Goal: Information Seeking & Learning: Check status

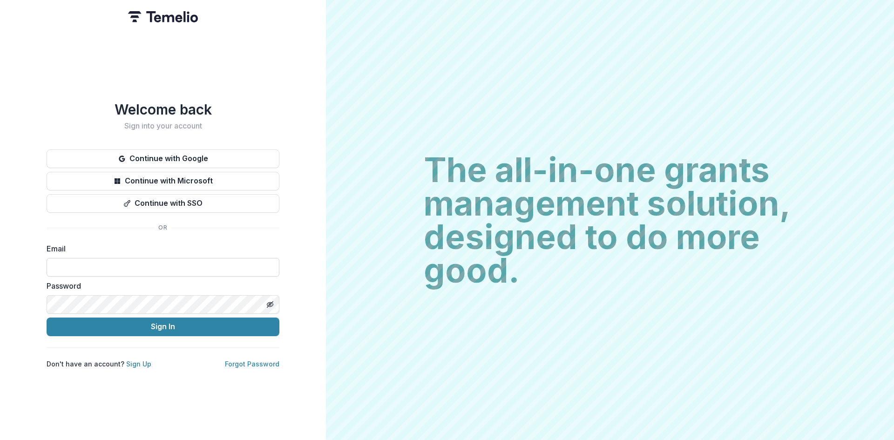
click at [131, 262] on input at bounding box center [163, 267] width 233 height 19
click at [197, 328] on button "Sign In" at bounding box center [163, 327] width 233 height 19
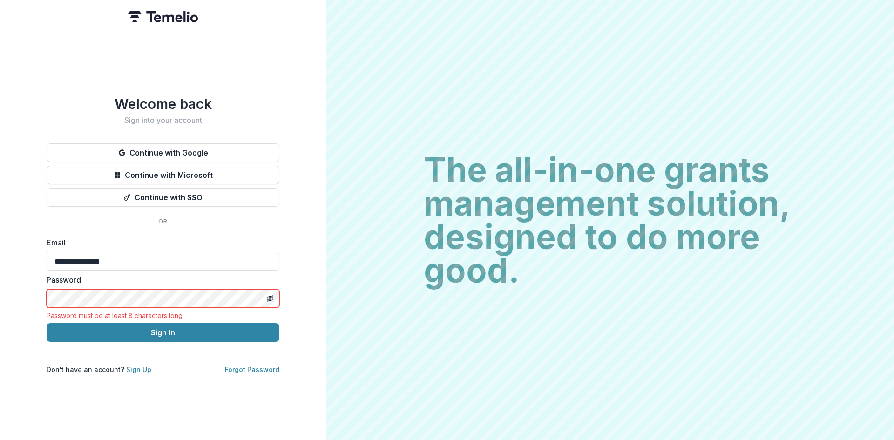
type input "**********"
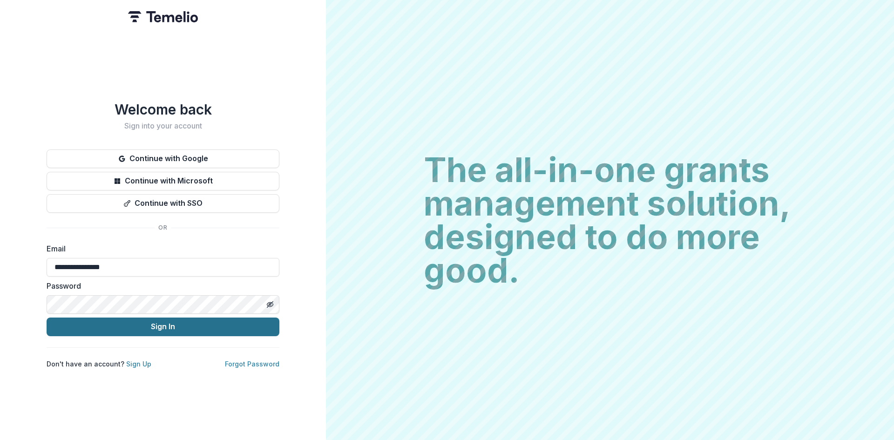
click at [158, 321] on button "Sign In" at bounding box center [163, 327] width 233 height 19
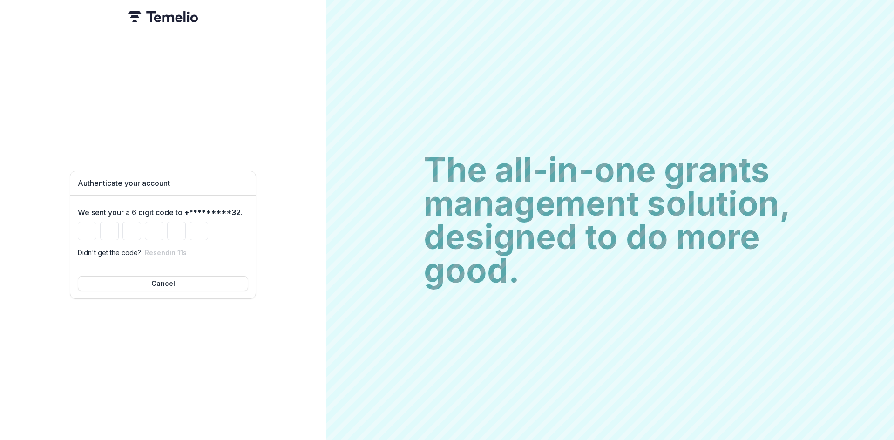
type input "*"
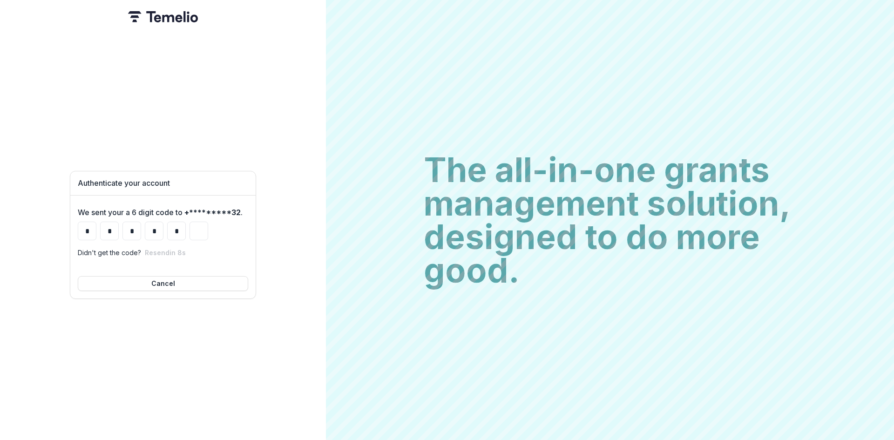
type input "*"
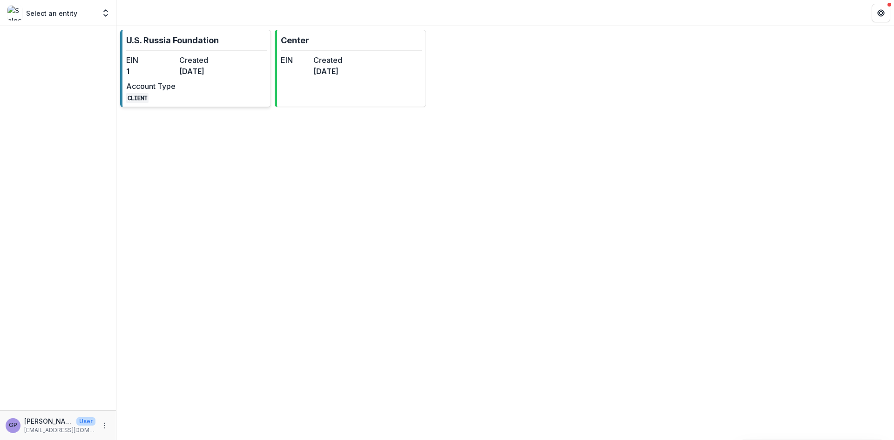
click at [200, 63] on dt "Created" at bounding box center [203, 59] width 49 height 11
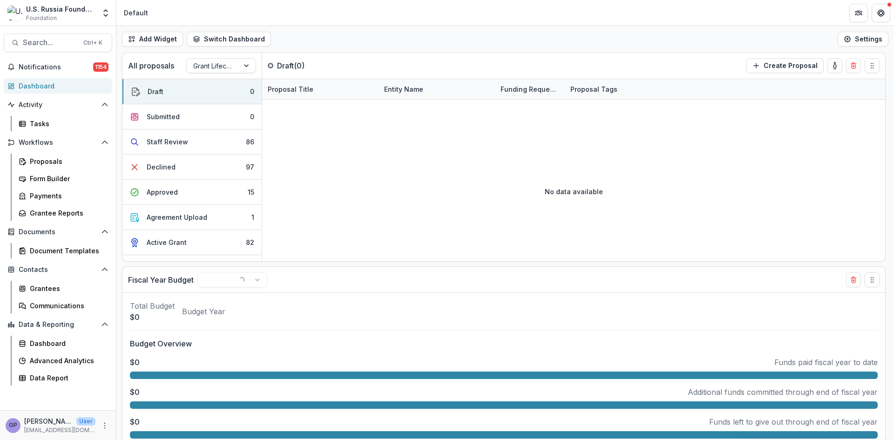
select select "******"
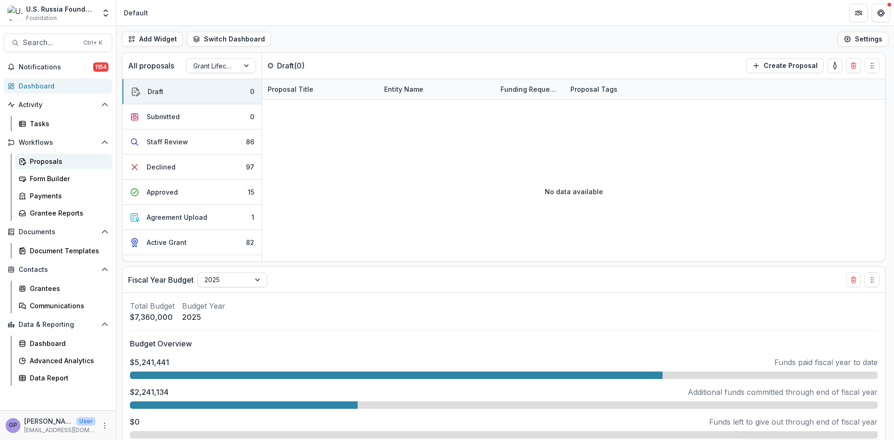
click at [48, 161] on div "Proposals" at bounding box center [67, 161] width 75 height 10
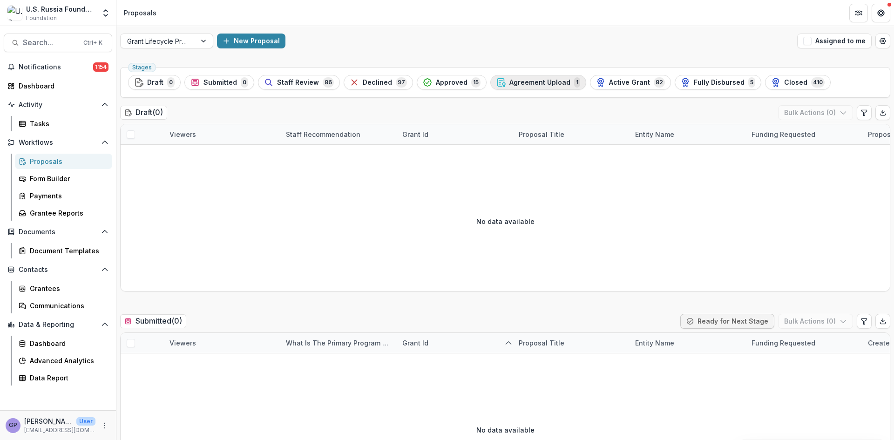
click at [529, 82] on span "Agreement Upload" at bounding box center [539, 83] width 61 height 8
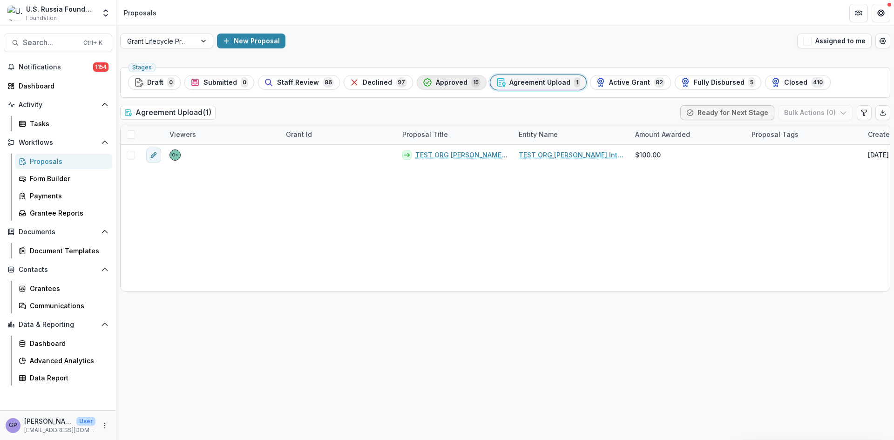
click at [436, 82] on span "Approved" at bounding box center [452, 83] width 32 height 8
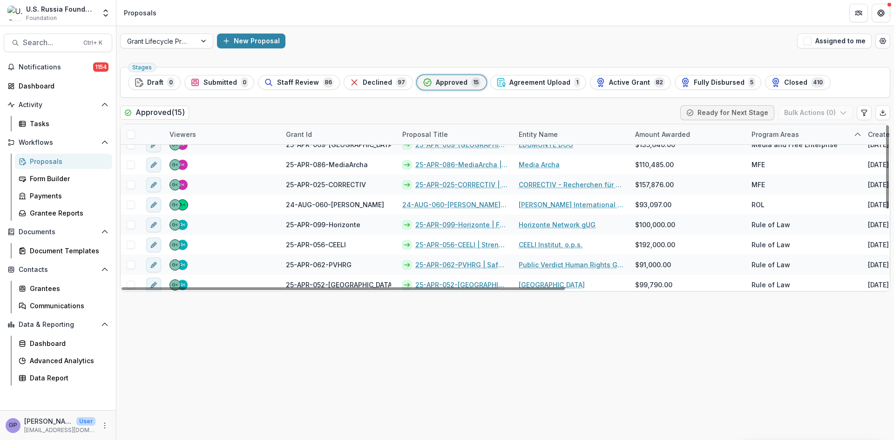
scroll to position [154, 0]
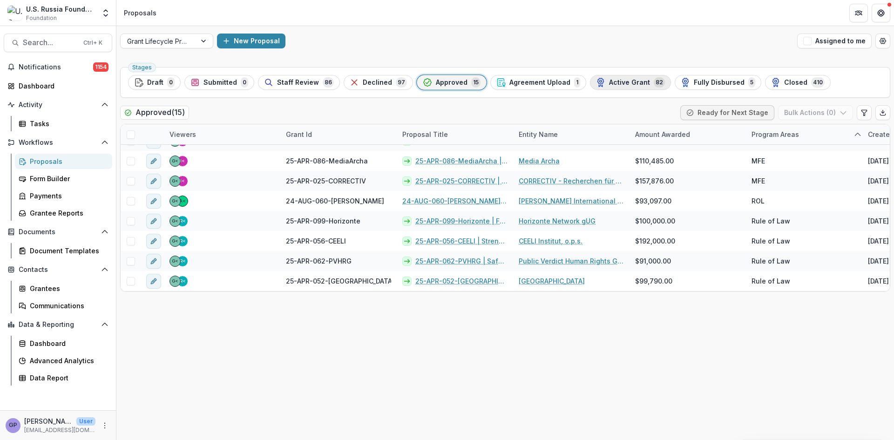
click at [622, 83] on span "Active Grant" at bounding box center [629, 83] width 41 height 8
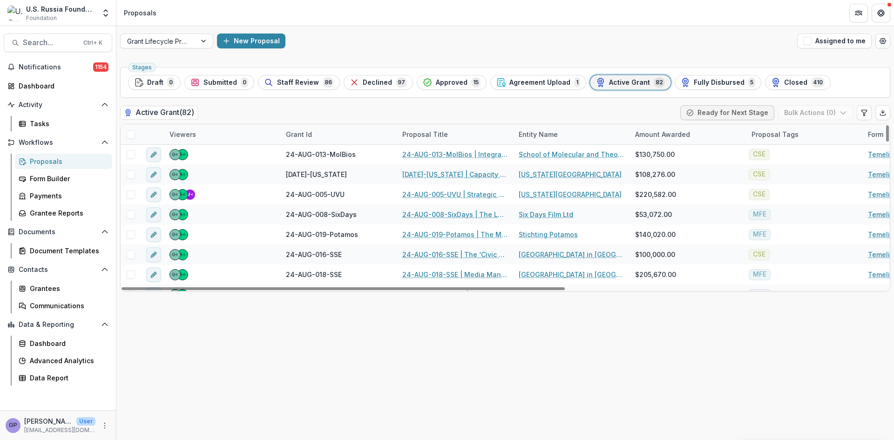
scroll to position [699, 0]
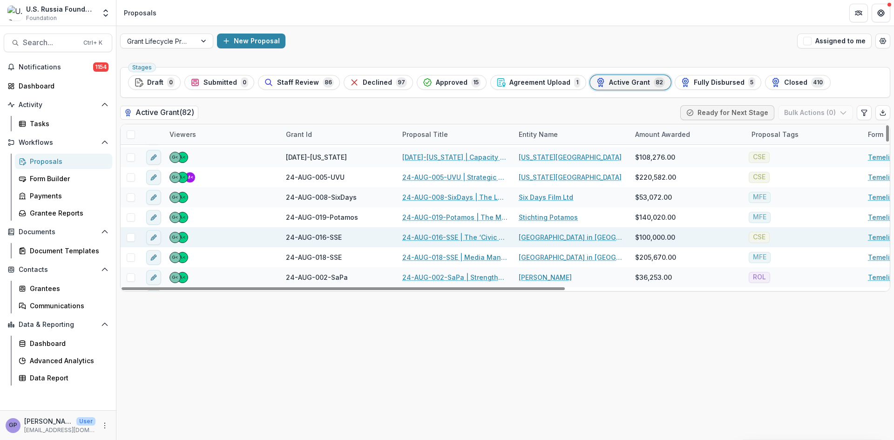
click at [461, 233] on link "24-AUG-016-SSE | The ‘Civic Education for Responsible Citizenship’ 2024-26 Proj…" at bounding box center [454, 237] width 105 height 10
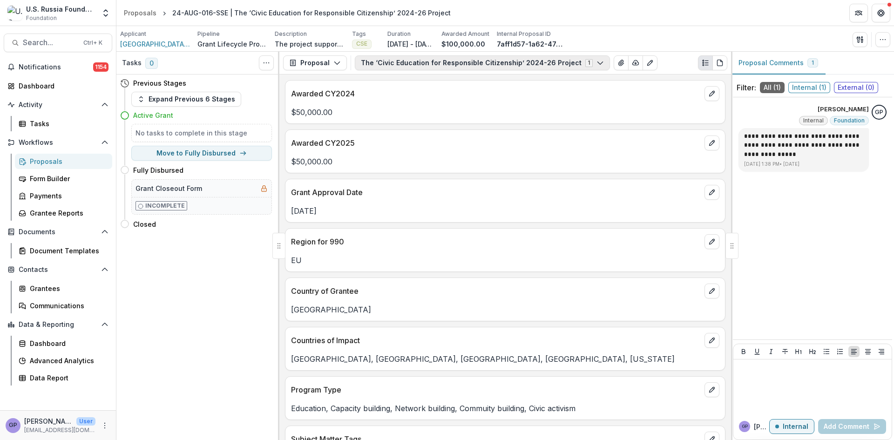
click at [597, 61] on icon "button" at bounding box center [600, 62] width 7 height 7
click at [337, 61] on icon "button" at bounding box center [336, 62] width 7 height 7
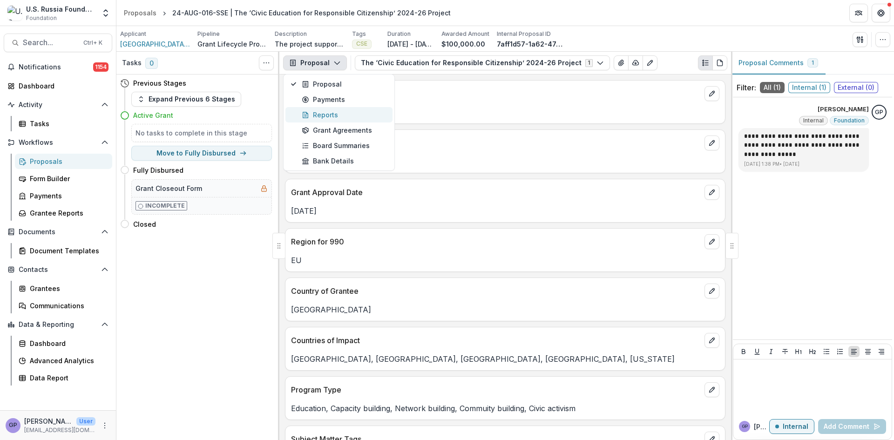
click at [332, 112] on div "Reports" at bounding box center [344, 115] width 85 height 10
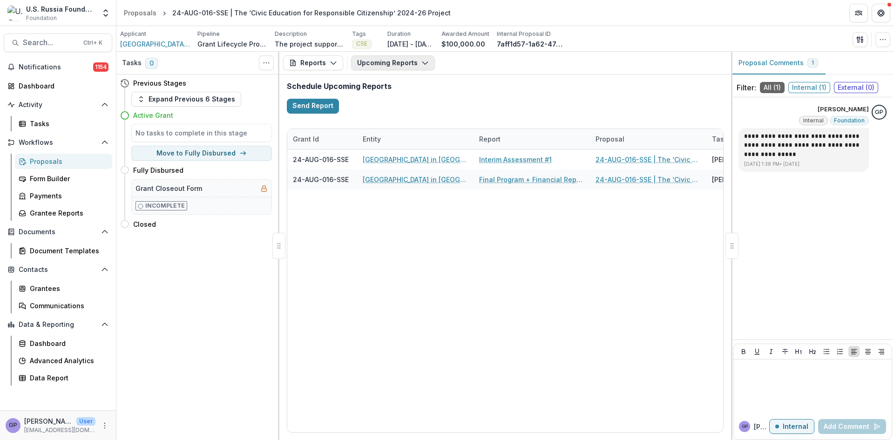
click at [429, 59] on button "Upcoming Reports" at bounding box center [393, 62] width 84 height 15
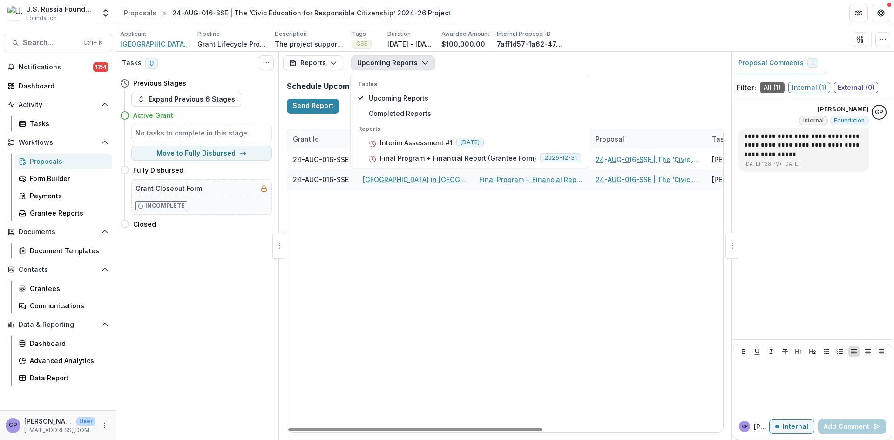
click at [148, 42] on span "[GEOGRAPHIC_DATA] in [GEOGRAPHIC_DATA]" at bounding box center [155, 44] width 70 height 10
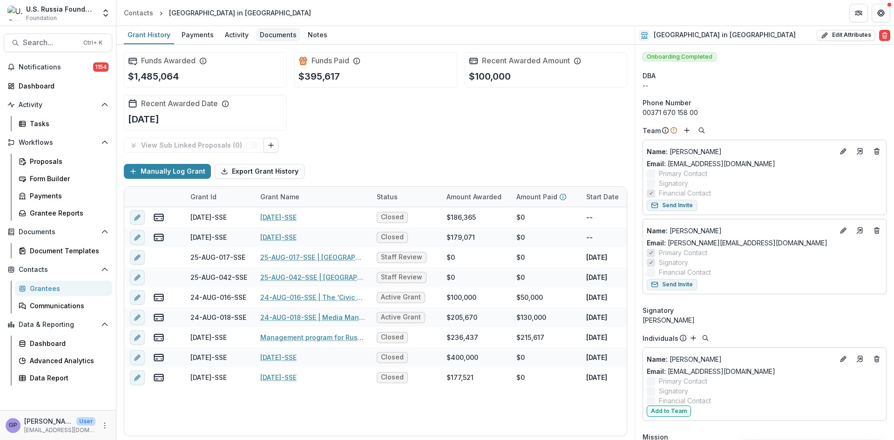
click at [280, 33] on div "Documents" at bounding box center [278, 35] width 44 height 14
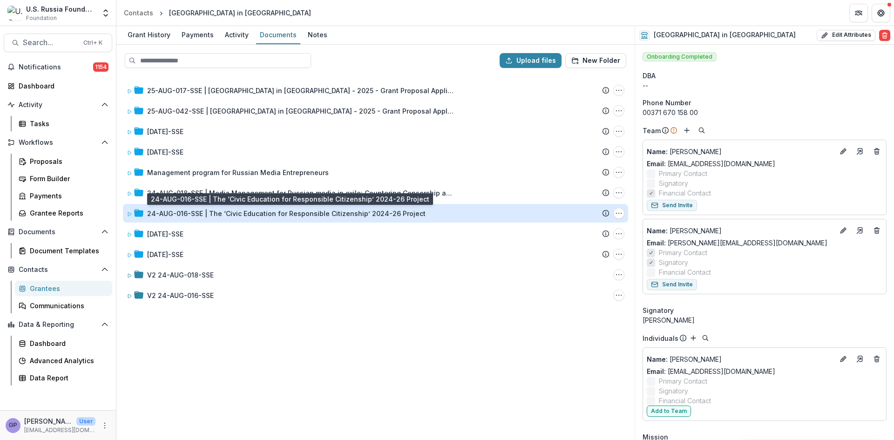
click at [210, 213] on div "24-AUG-016-SSE | The ‘Civic Education for Responsible Citizenship’ 2024-26 Proj…" at bounding box center [286, 214] width 279 height 10
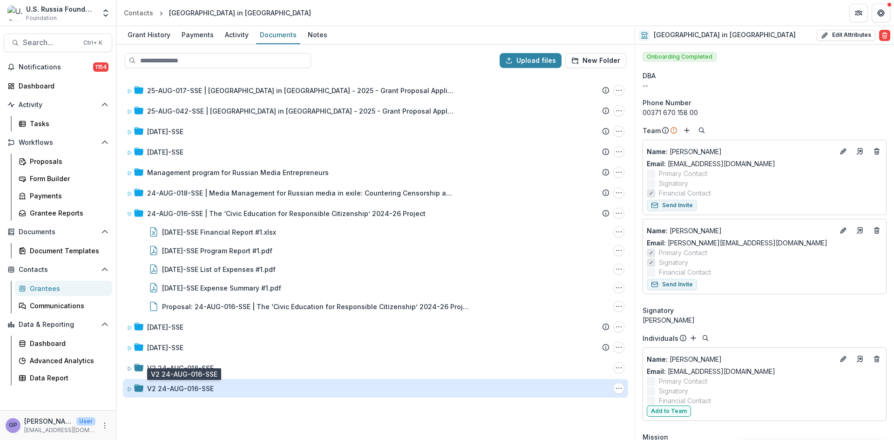
click at [196, 389] on div "V2 24-AUG-016-SSE" at bounding box center [180, 389] width 67 height 10
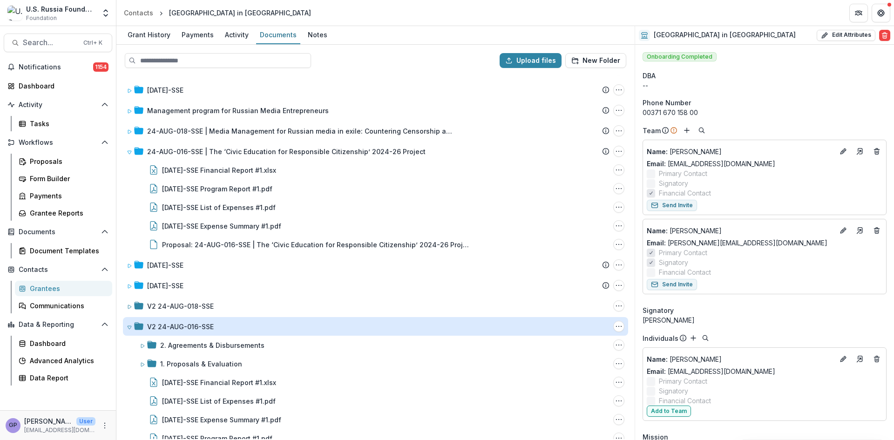
scroll to position [76, 0]
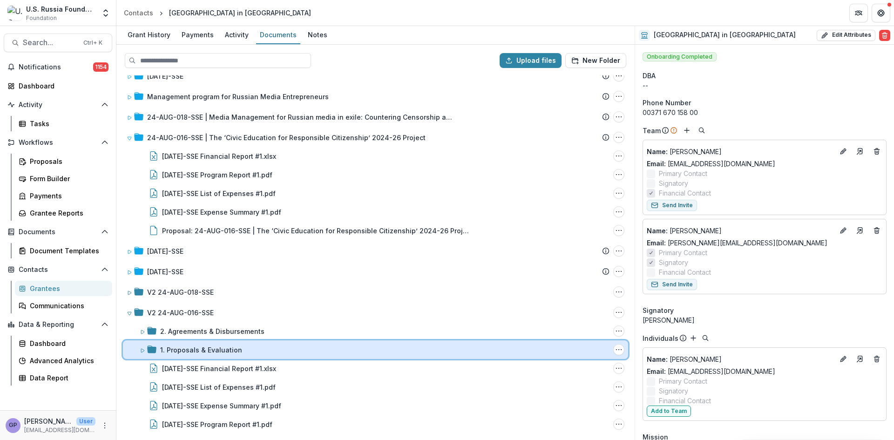
click at [142, 351] on icon at bounding box center [143, 351] width 6 height 6
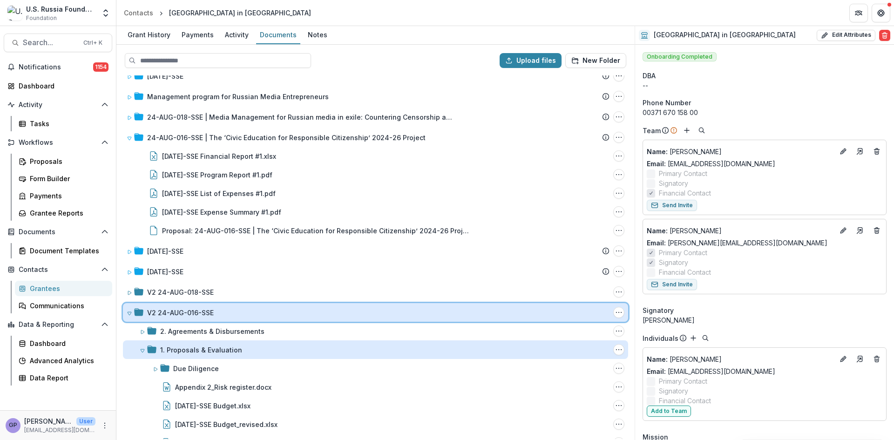
click at [129, 312] on icon at bounding box center [130, 314] width 6 height 6
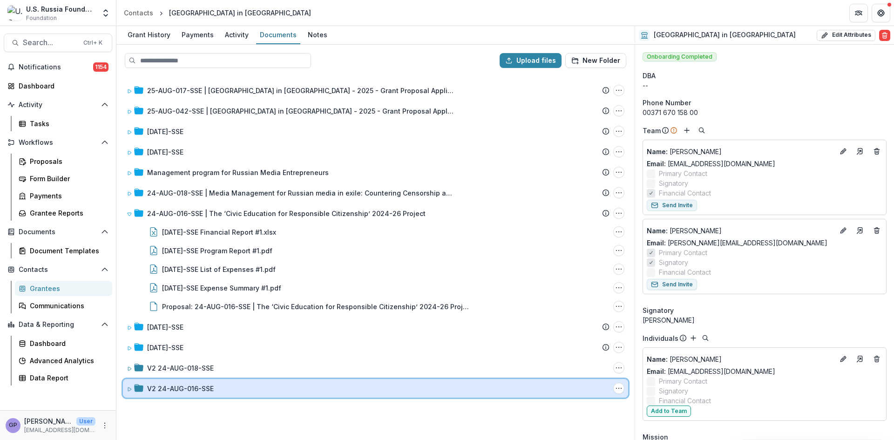
scroll to position [0, 0]
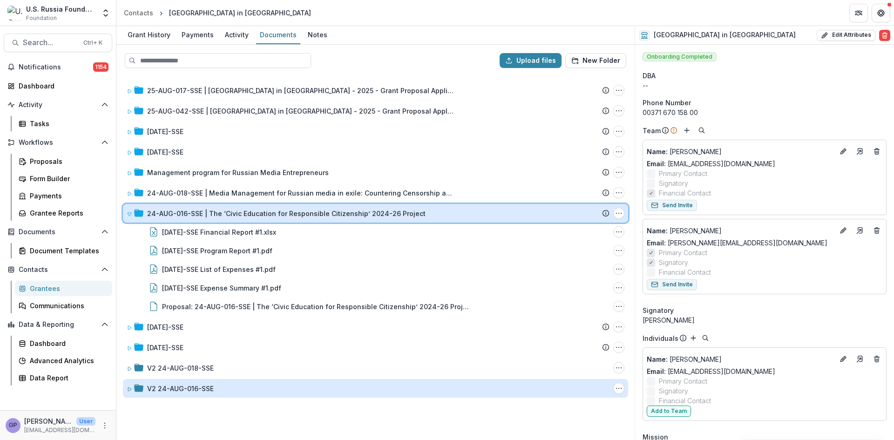
click at [130, 215] on icon at bounding box center [130, 214] width 4 height 3
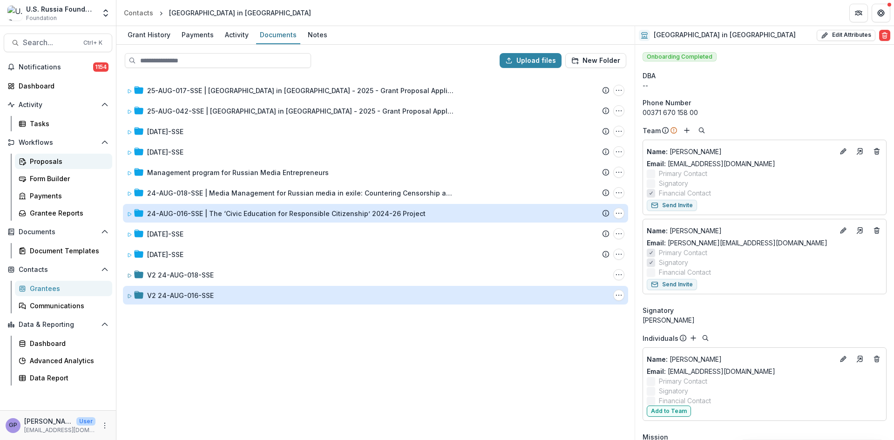
click at [43, 158] on div "Proposals" at bounding box center [67, 161] width 75 height 10
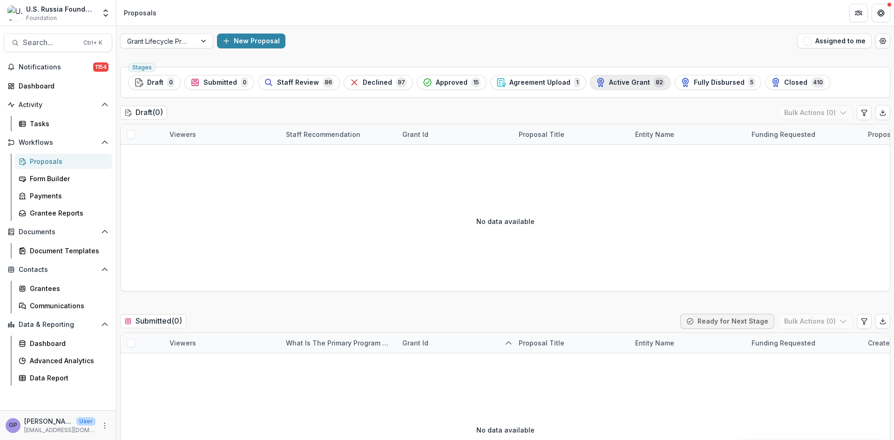
click at [618, 78] on div "Active Grant 82" at bounding box center [630, 82] width 69 height 10
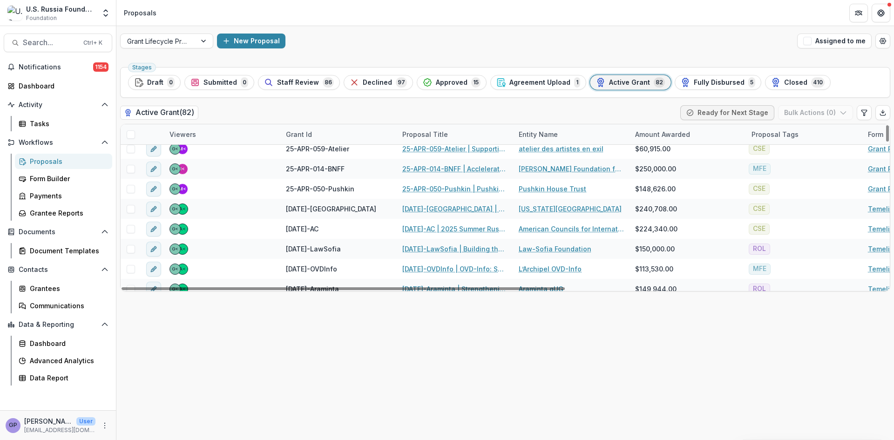
scroll to position [171, 0]
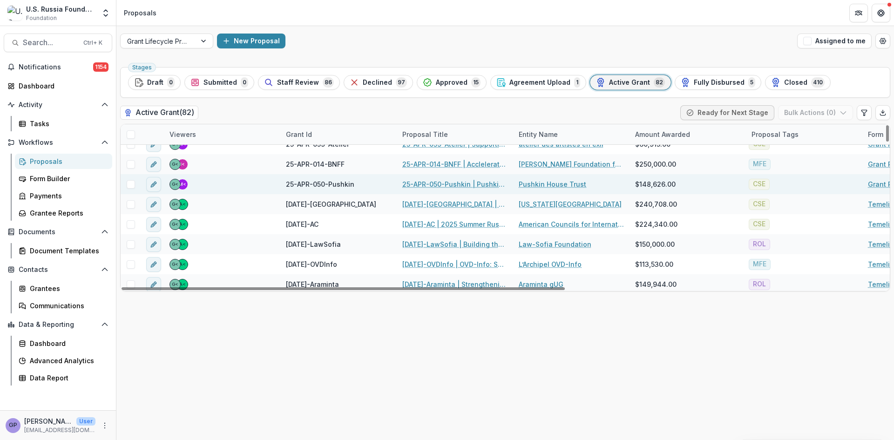
click at [469, 182] on link "25-APR-050-Pushkin | Pushkin House Bookshop" at bounding box center [454, 184] width 105 height 10
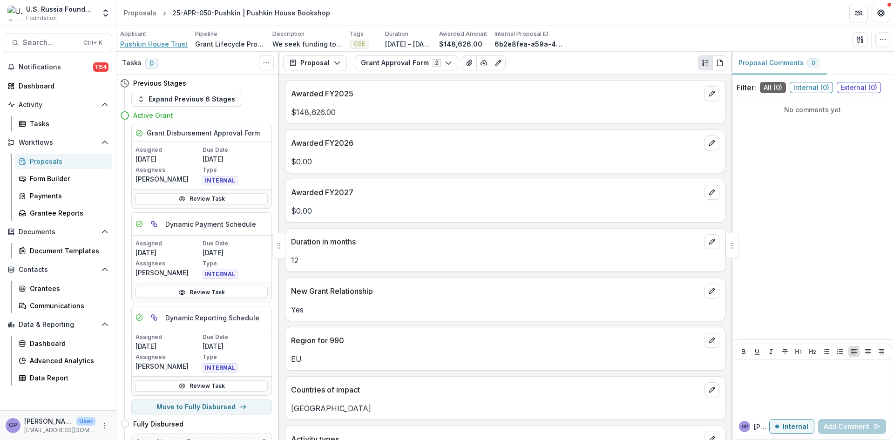
click at [136, 44] on span "Pushkin House Trust" at bounding box center [154, 44] width 68 height 10
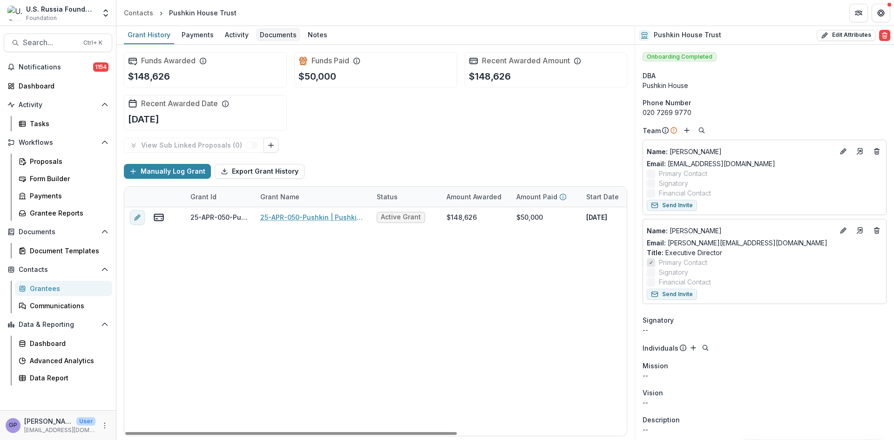
click at [277, 38] on div "Documents" at bounding box center [278, 35] width 44 height 14
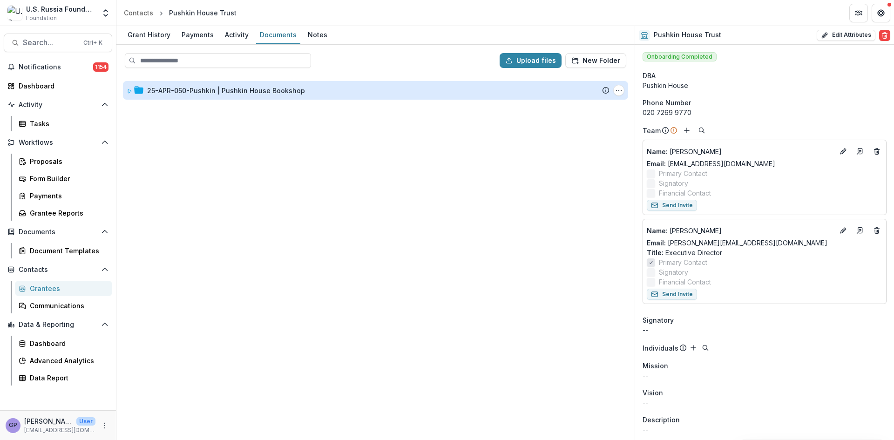
click at [219, 89] on div "25-APR-050-Pushkin | Pushkin House Bookshop" at bounding box center [226, 91] width 158 height 10
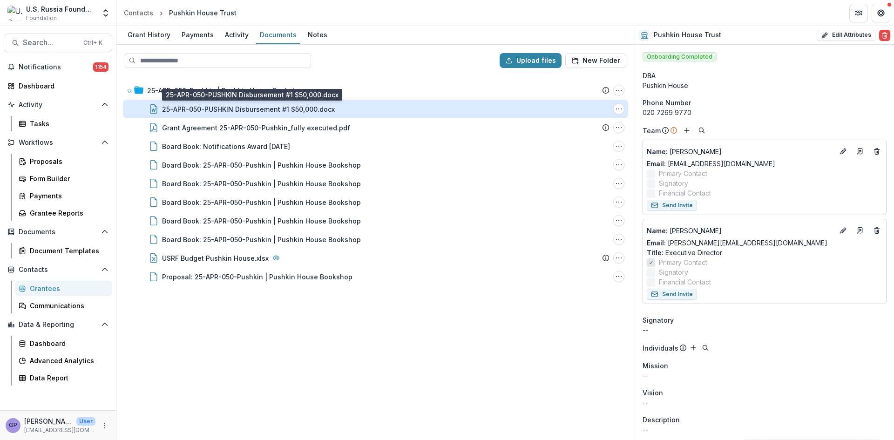
click at [283, 107] on div "25-APR-050-PUSHKIN Disbursement #1 $50,000.docx" at bounding box center [248, 109] width 173 height 10
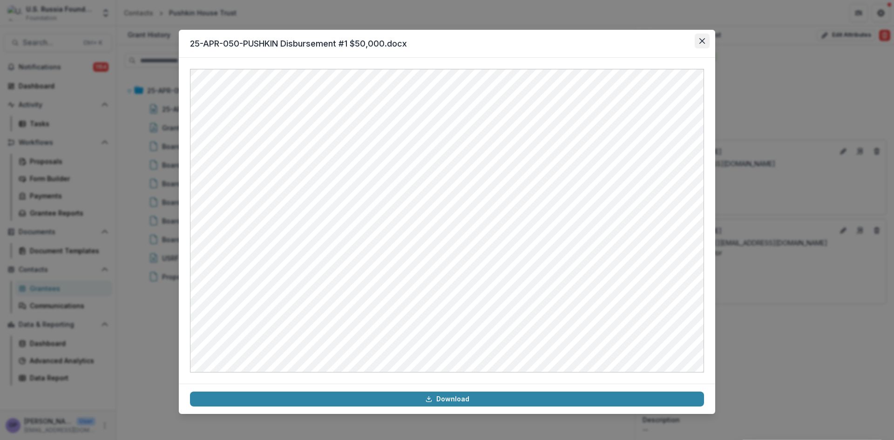
click at [700, 37] on button "Close" at bounding box center [702, 41] width 15 height 15
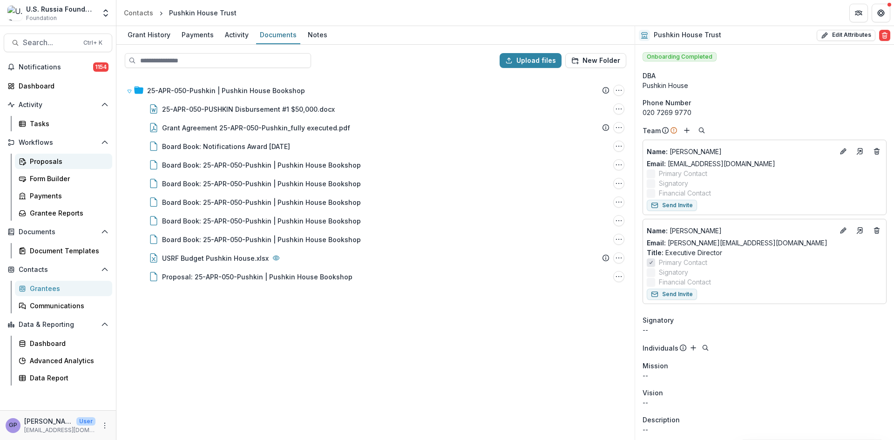
click at [34, 158] on div "Proposals" at bounding box center [67, 161] width 75 height 10
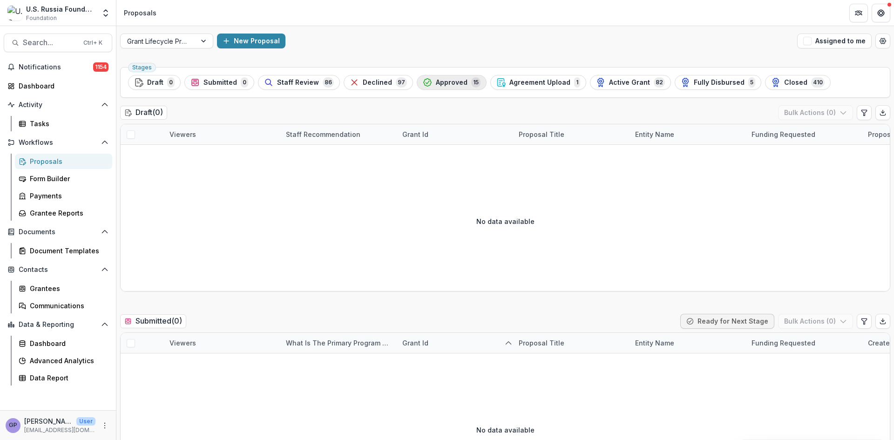
click at [440, 82] on span "Approved" at bounding box center [452, 83] width 32 height 8
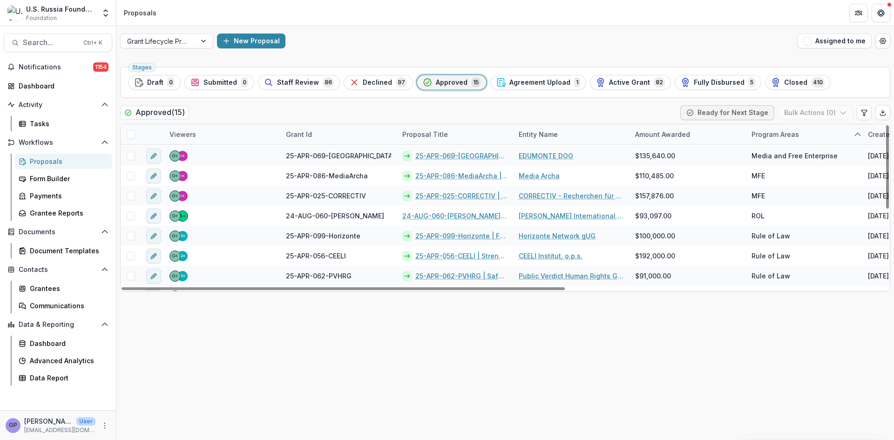
scroll to position [154, 0]
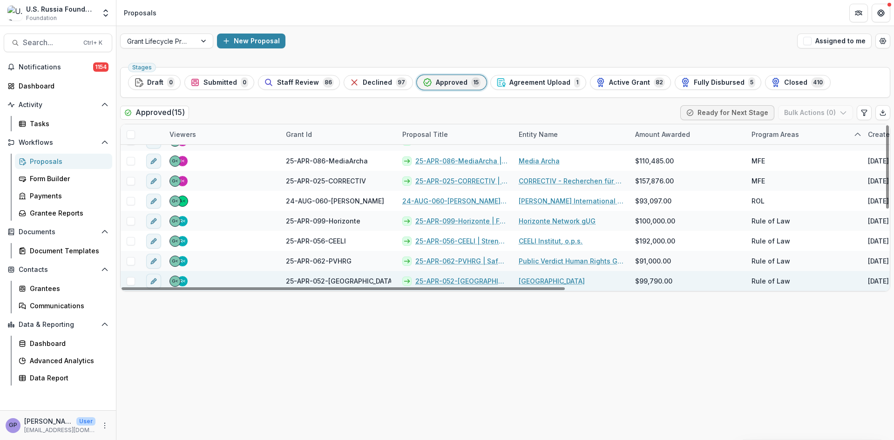
click at [454, 277] on link "25-APR-052-[GEOGRAPHIC_DATA] | Supporting Target Country human rights lawyers t…" at bounding box center [461, 281] width 92 height 10
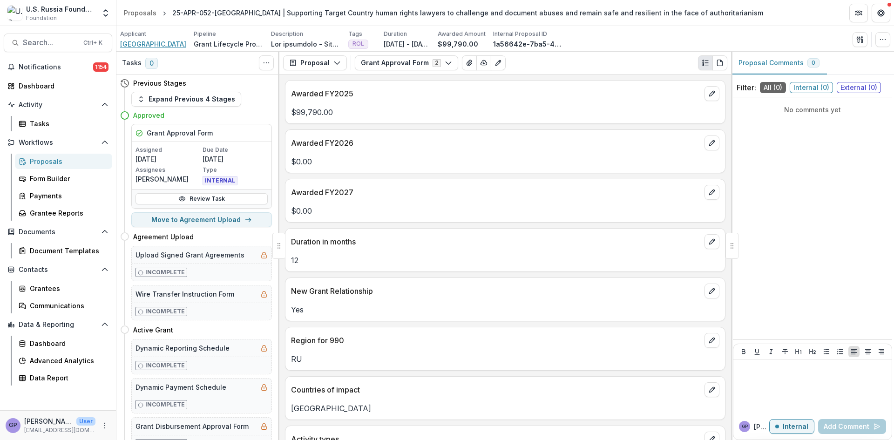
click at [149, 42] on span "[GEOGRAPHIC_DATA]" at bounding box center [153, 44] width 66 height 10
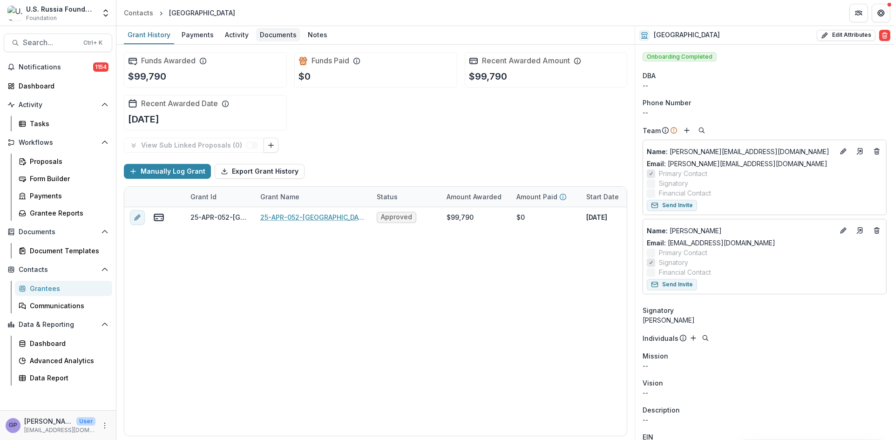
click at [281, 33] on div "Documents" at bounding box center [278, 35] width 44 height 14
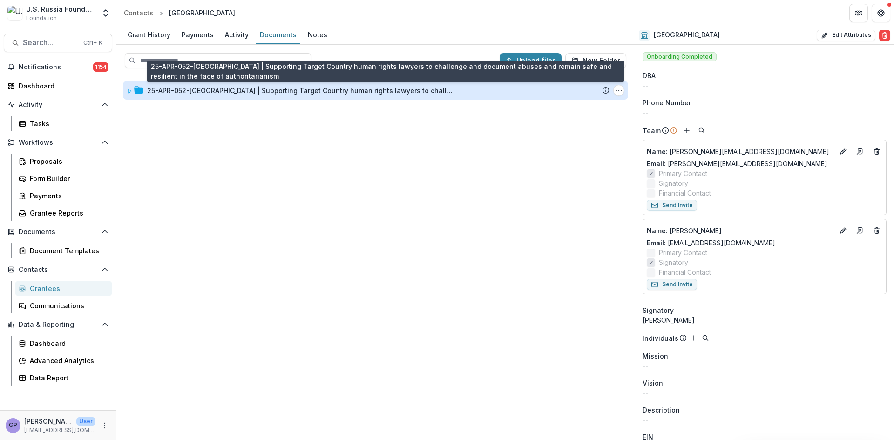
click at [260, 88] on div "25-APR-052-[GEOGRAPHIC_DATA] | Supporting Target Country human rights lawyers t…" at bounding box center [300, 91] width 307 height 10
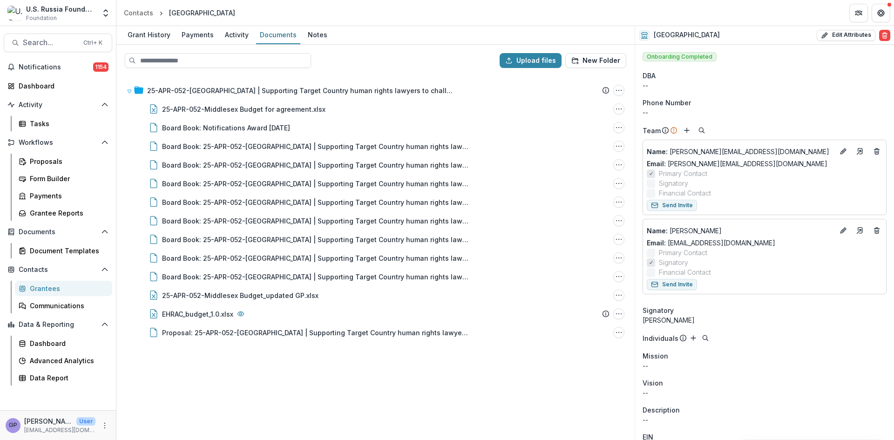
click at [456, 394] on div "25-APR-052-[GEOGRAPHIC_DATA] | Supporting Target Country human rights lawyers t…" at bounding box center [375, 257] width 516 height 364
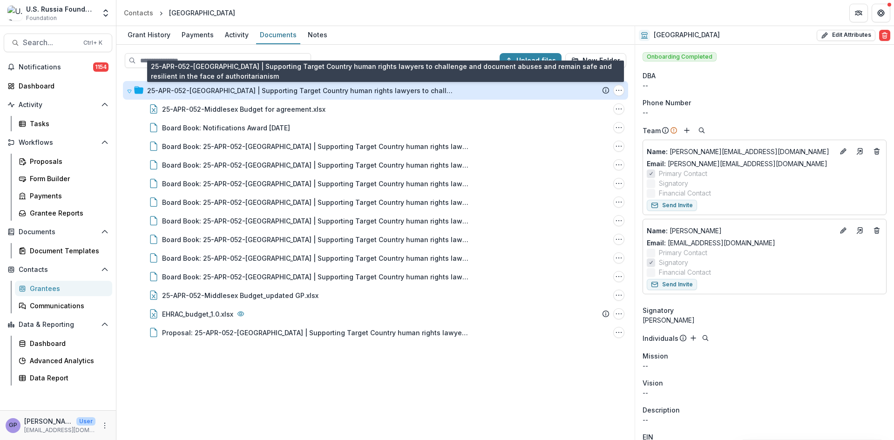
click at [240, 89] on div "25-APR-052-[GEOGRAPHIC_DATA] | Supporting Target Country human rights lawyers t…" at bounding box center [300, 91] width 307 height 10
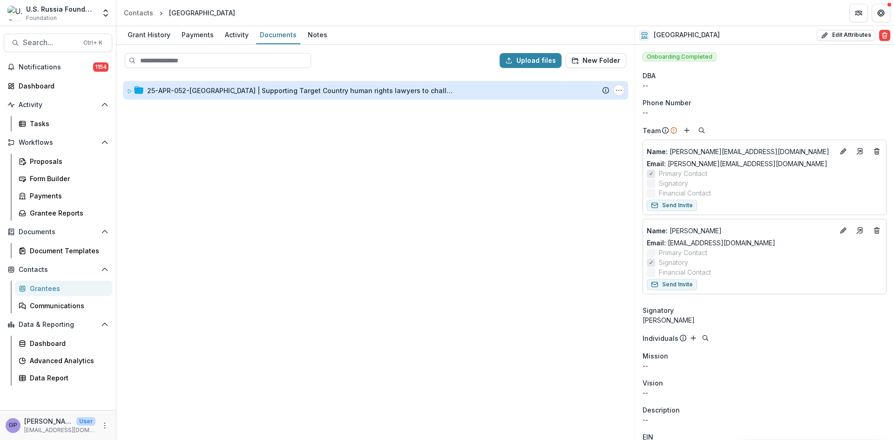
click at [238, 92] on div "25-APR-052-[GEOGRAPHIC_DATA] | Supporting Target Country human rights lawyers t…" at bounding box center [300, 91] width 307 height 10
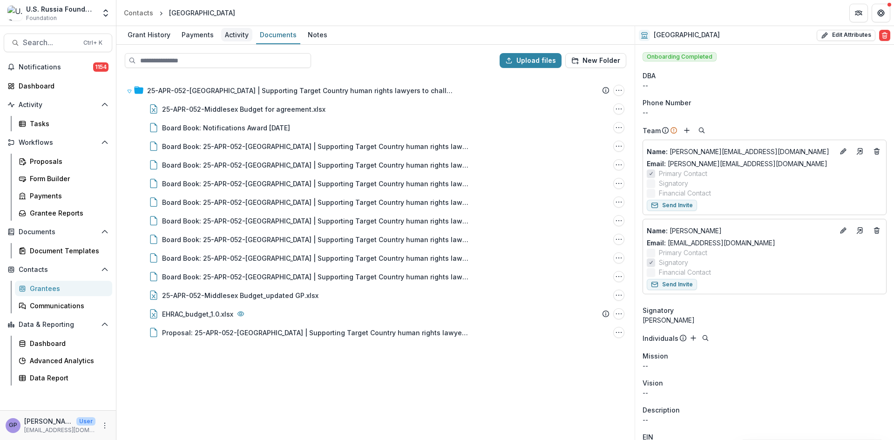
click at [235, 34] on div "Activity" at bounding box center [236, 35] width 31 height 14
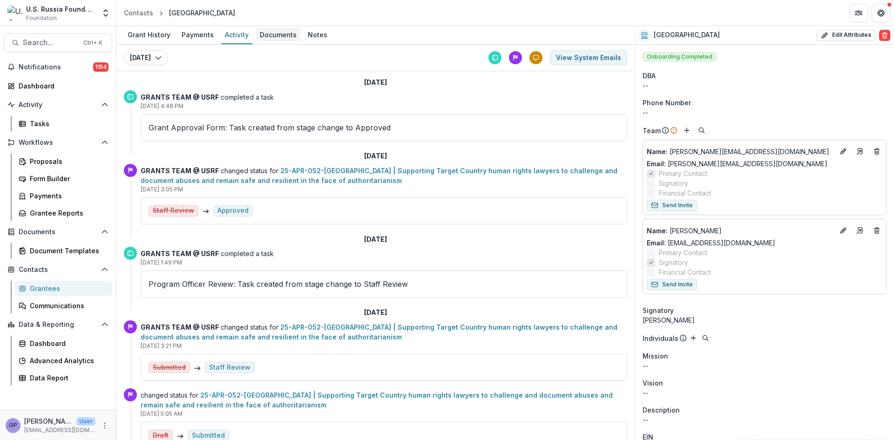
click at [266, 33] on div "Documents" at bounding box center [278, 35] width 44 height 14
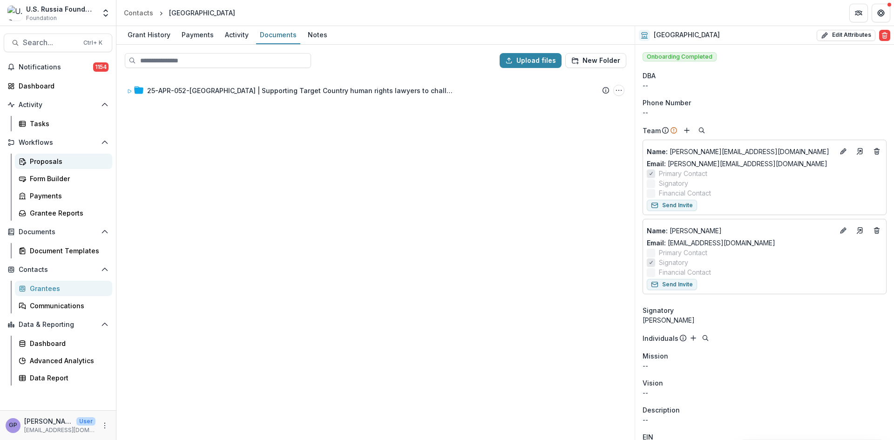
click at [42, 161] on div "Proposals" at bounding box center [67, 161] width 75 height 10
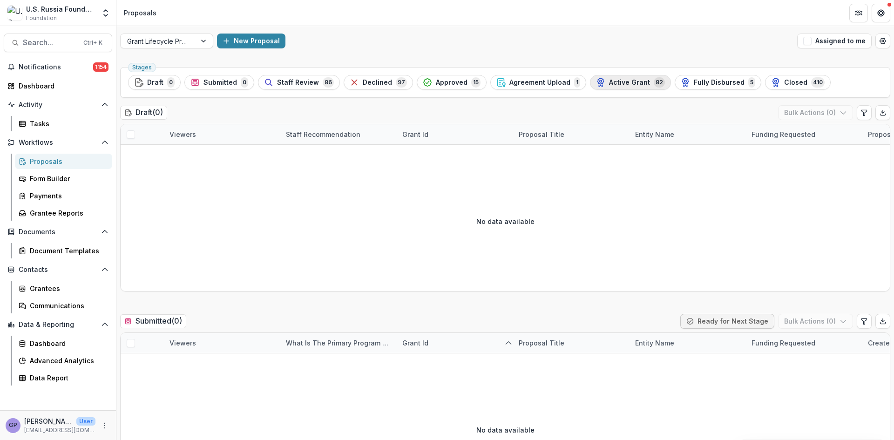
click at [628, 80] on span "Active Grant" at bounding box center [629, 83] width 41 height 8
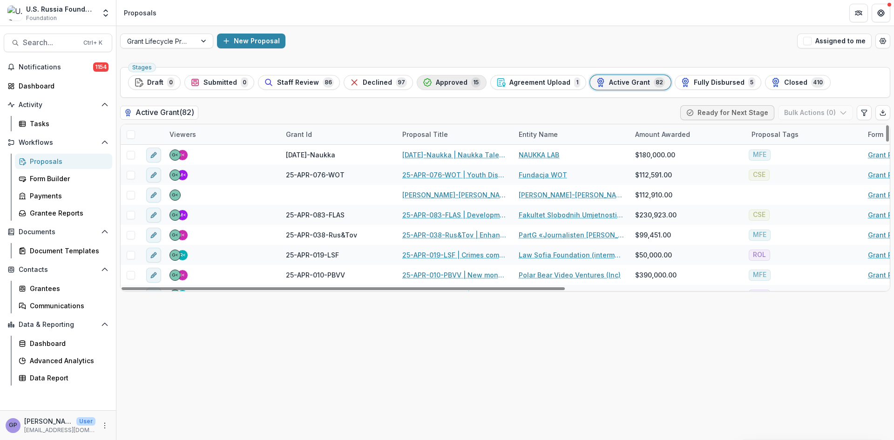
click at [445, 79] on span "Approved" at bounding box center [452, 83] width 32 height 8
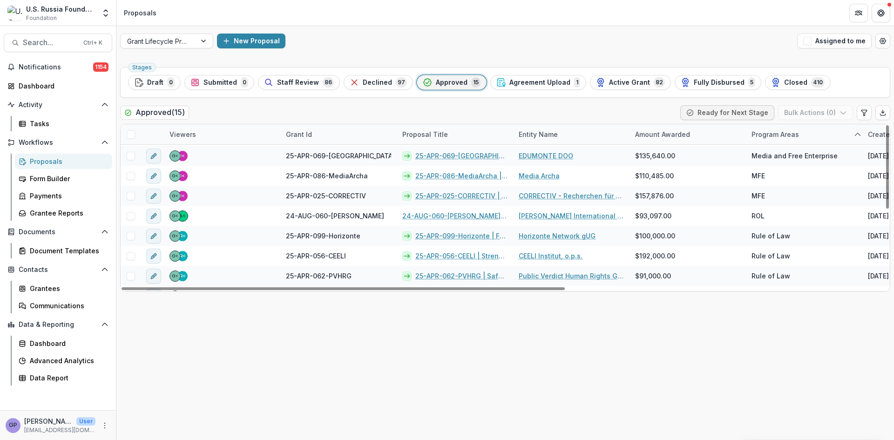
scroll to position [154, 0]
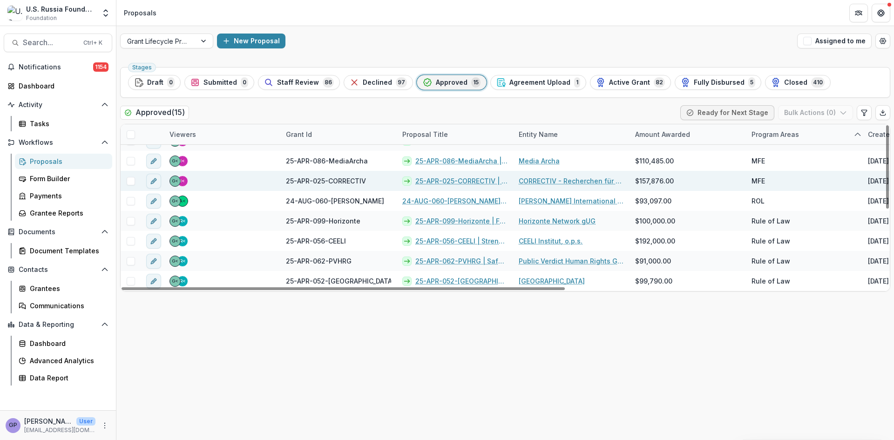
click at [449, 181] on link "25-APR-025-CORRECTIV | Radio [PERSON_NAME] 2.0: Next Gen" at bounding box center [461, 181] width 92 height 10
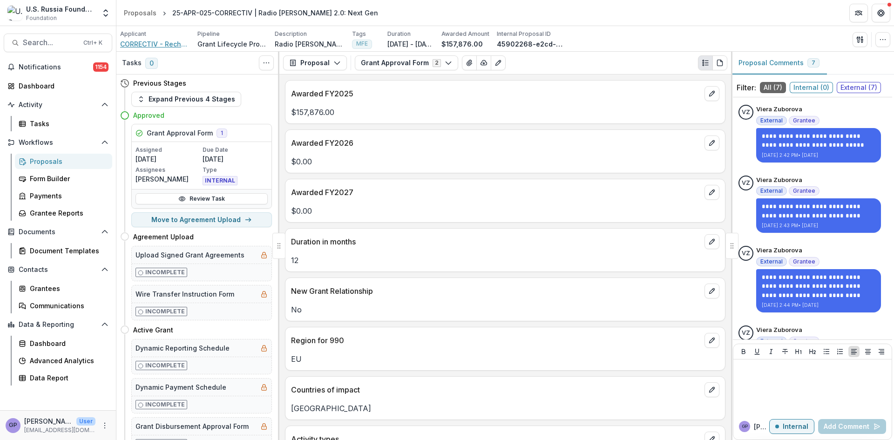
click at [156, 41] on span "CORRECTIV - Recherchen für die Gesellschaft" at bounding box center [155, 44] width 70 height 10
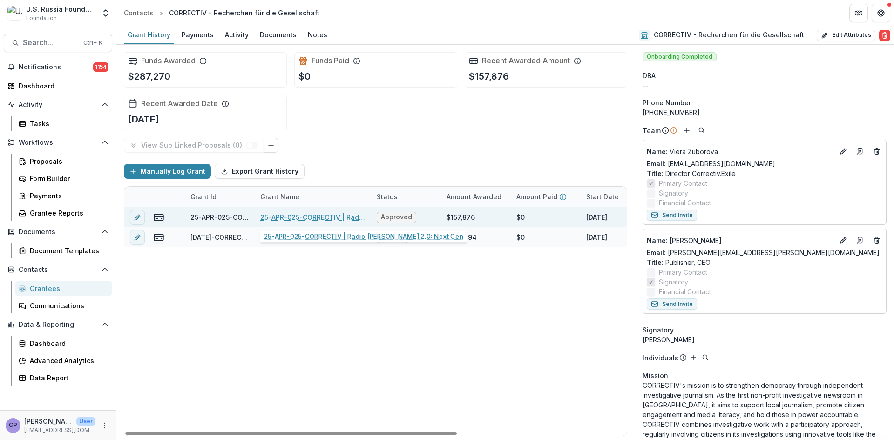
click at [298, 214] on link "25-APR-025-CORRECTIV | Radio [PERSON_NAME] 2.0: Next Gen" at bounding box center [312, 217] width 105 height 10
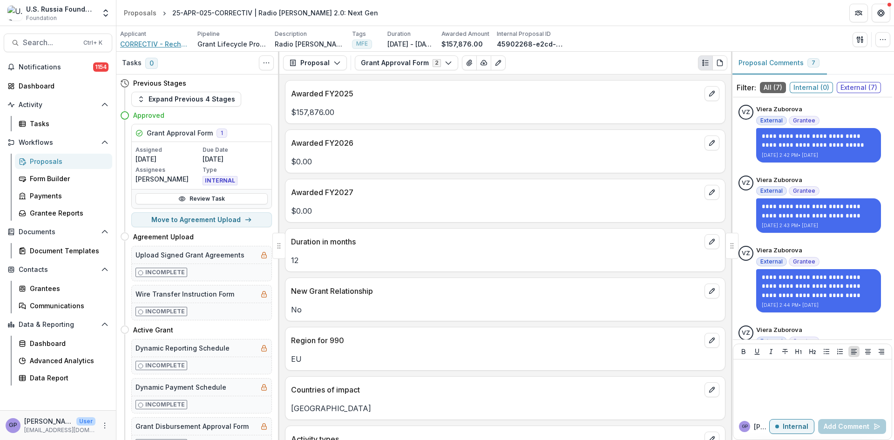
click at [159, 39] on span "CORRECTIV - Recherchen für die Gesellschaft" at bounding box center [155, 44] width 70 height 10
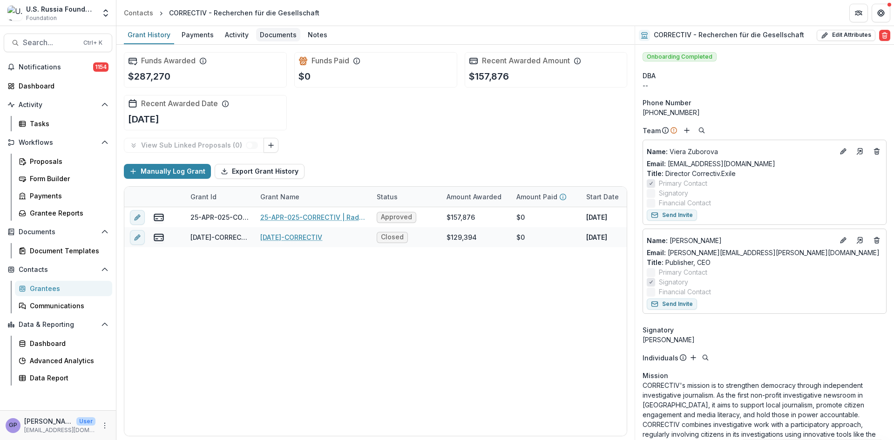
click at [278, 34] on div "Documents" at bounding box center [278, 35] width 44 height 14
